Goal: Task Accomplishment & Management: Manage account settings

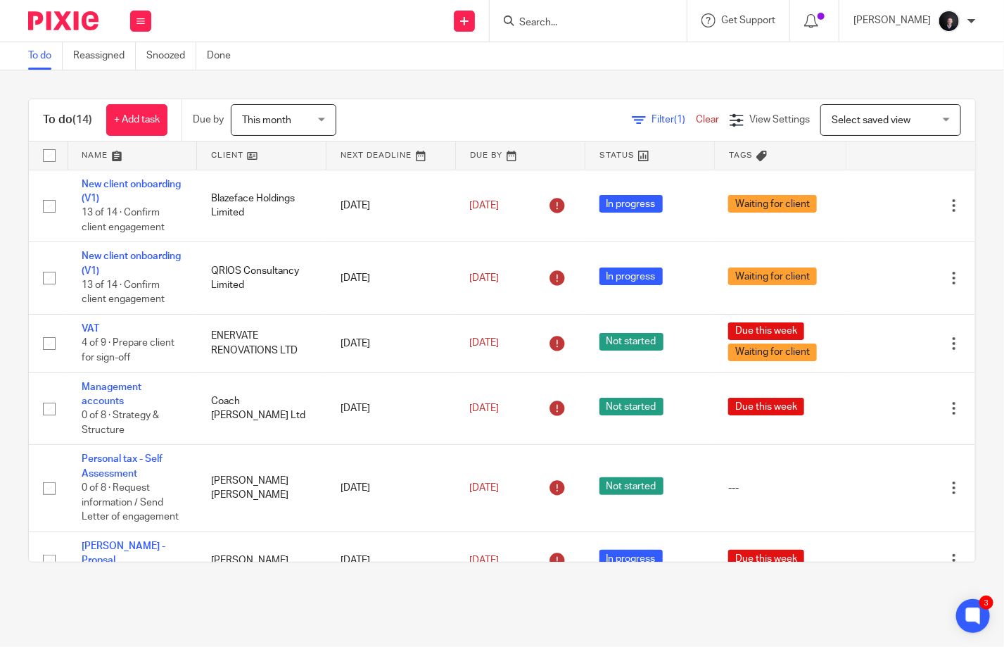
click at [94, 158] on link at bounding box center [132, 155] width 129 height 28
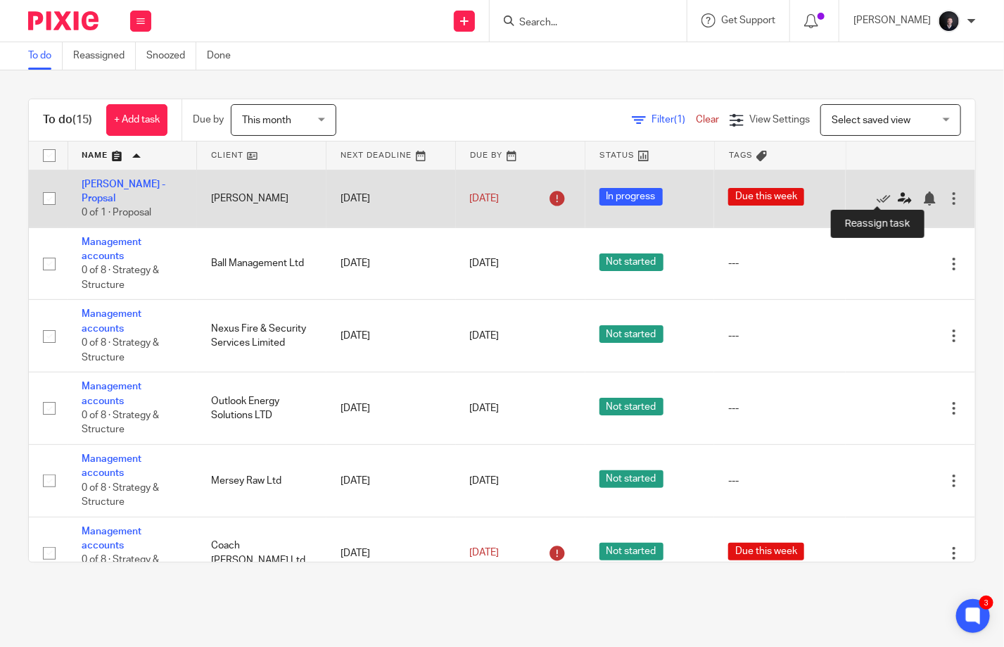
click at [898, 198] on link at bounding box center [908, 198] width 21 height 14
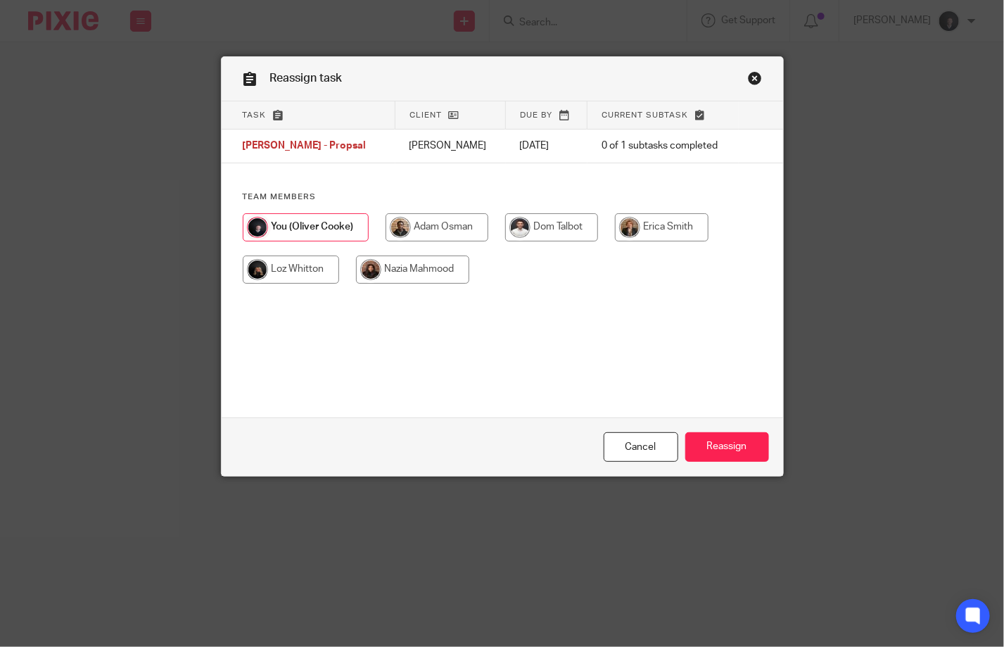
click at [625, 232] on input "radio" at bounding box center [662, 227] width 94 height 28
radio input "true"
click at [713, 443] on input "Reassign" at bounding box center [728, 447] width 84 height 30
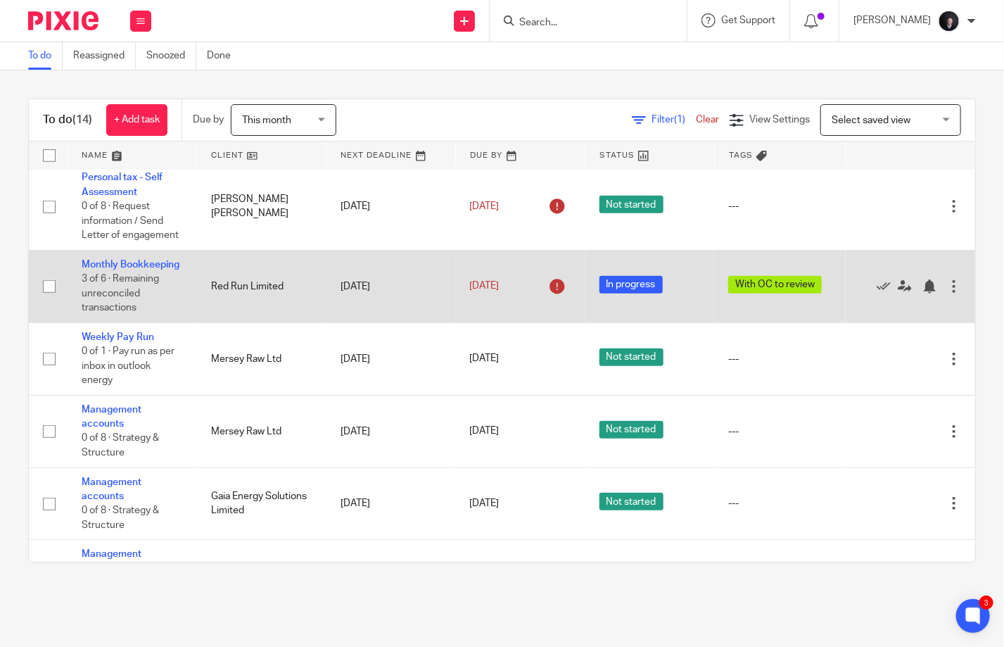
scroll to position [608, 0]
